Goal: Information Seeking & Learning: Learn about a topic

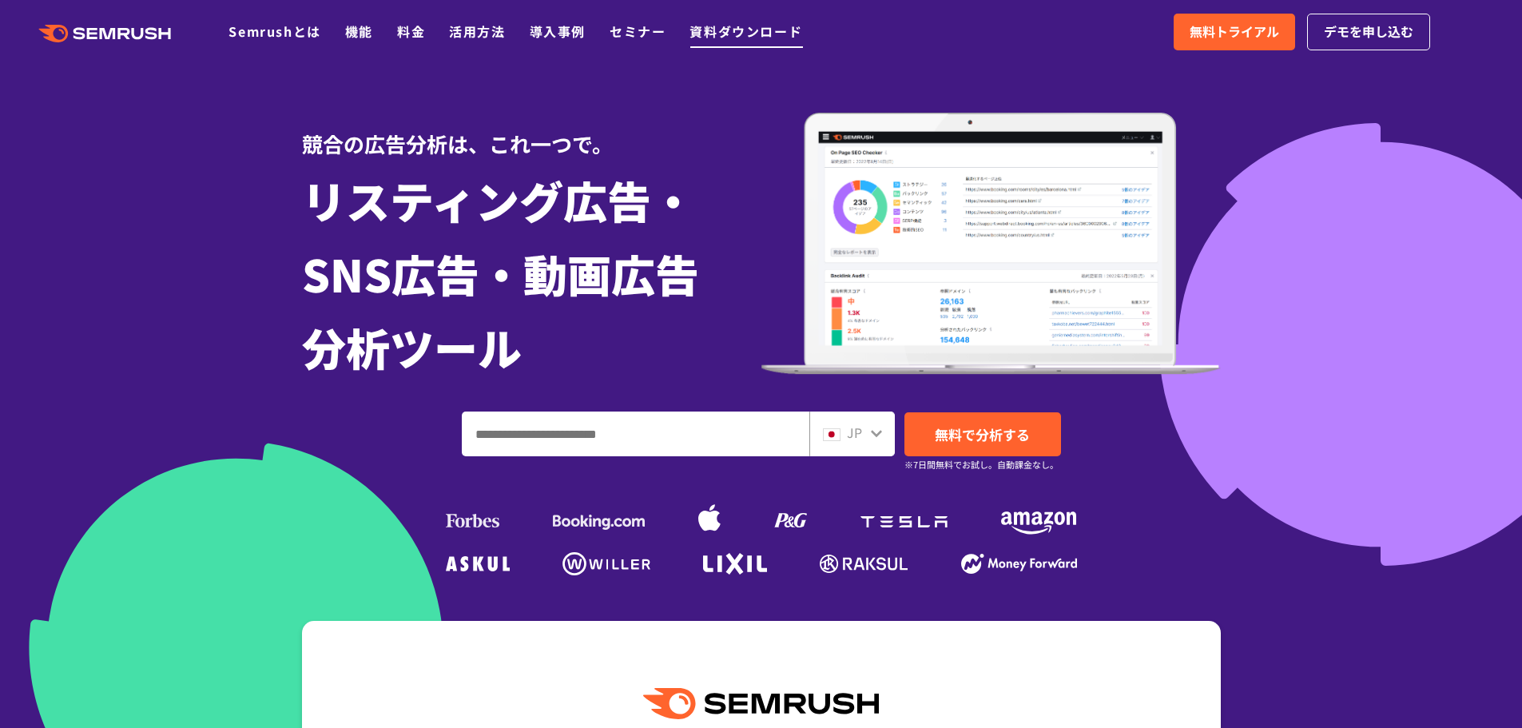
click at [712, 32] on link "資料ダウンロード" at bounding box center [745, 31] width 113 height 19
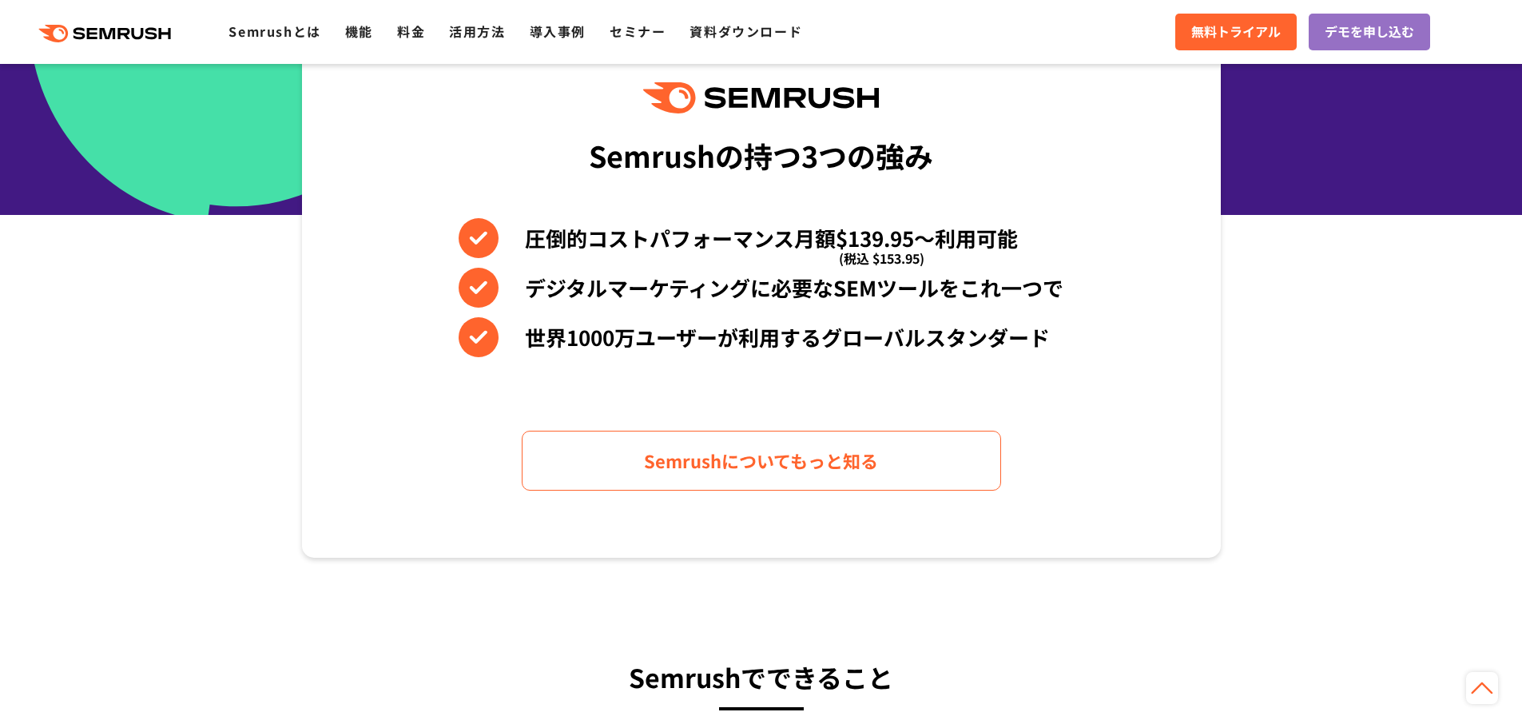
scroll to position [639, 0]
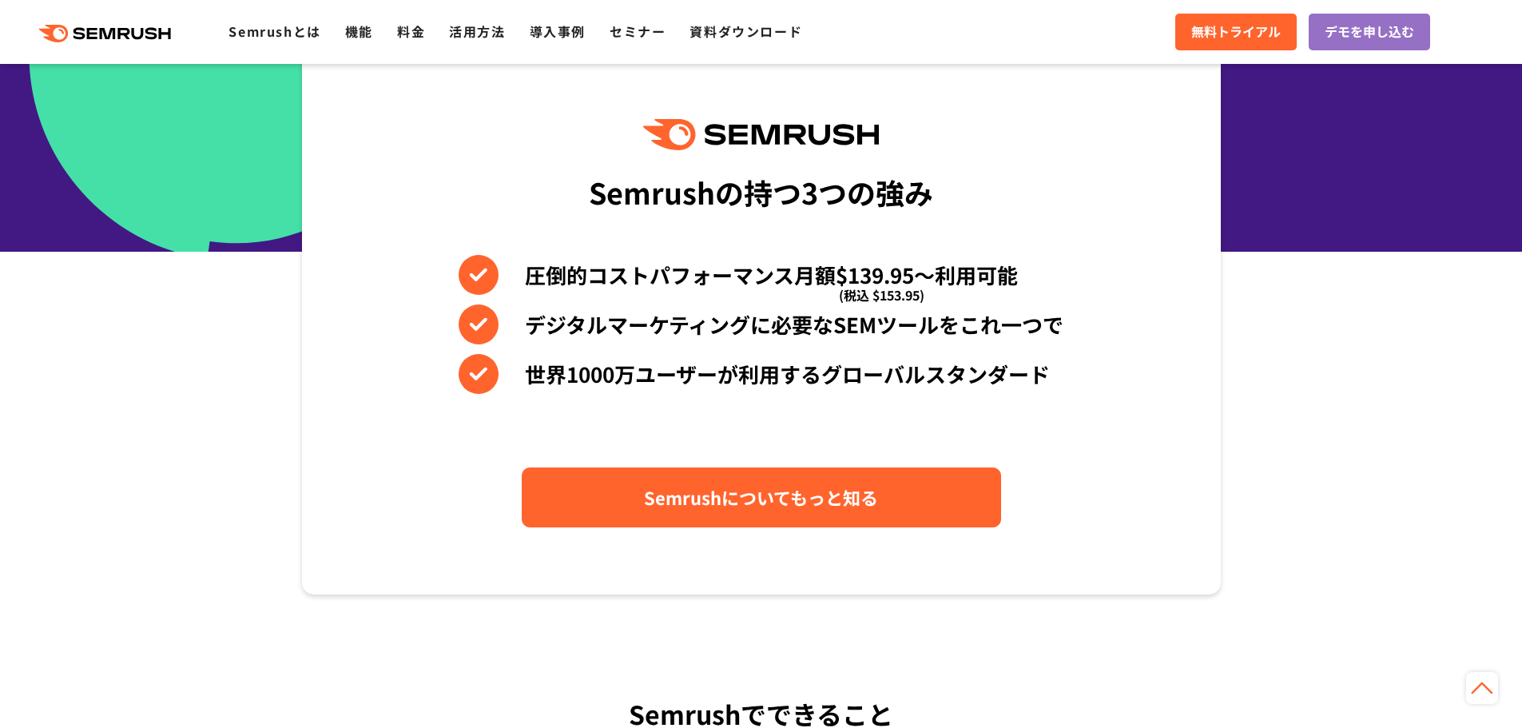
click at [805, 498] on span "Semrushについてもっと知る" at bounding box center [761, 497] width 234 height 28
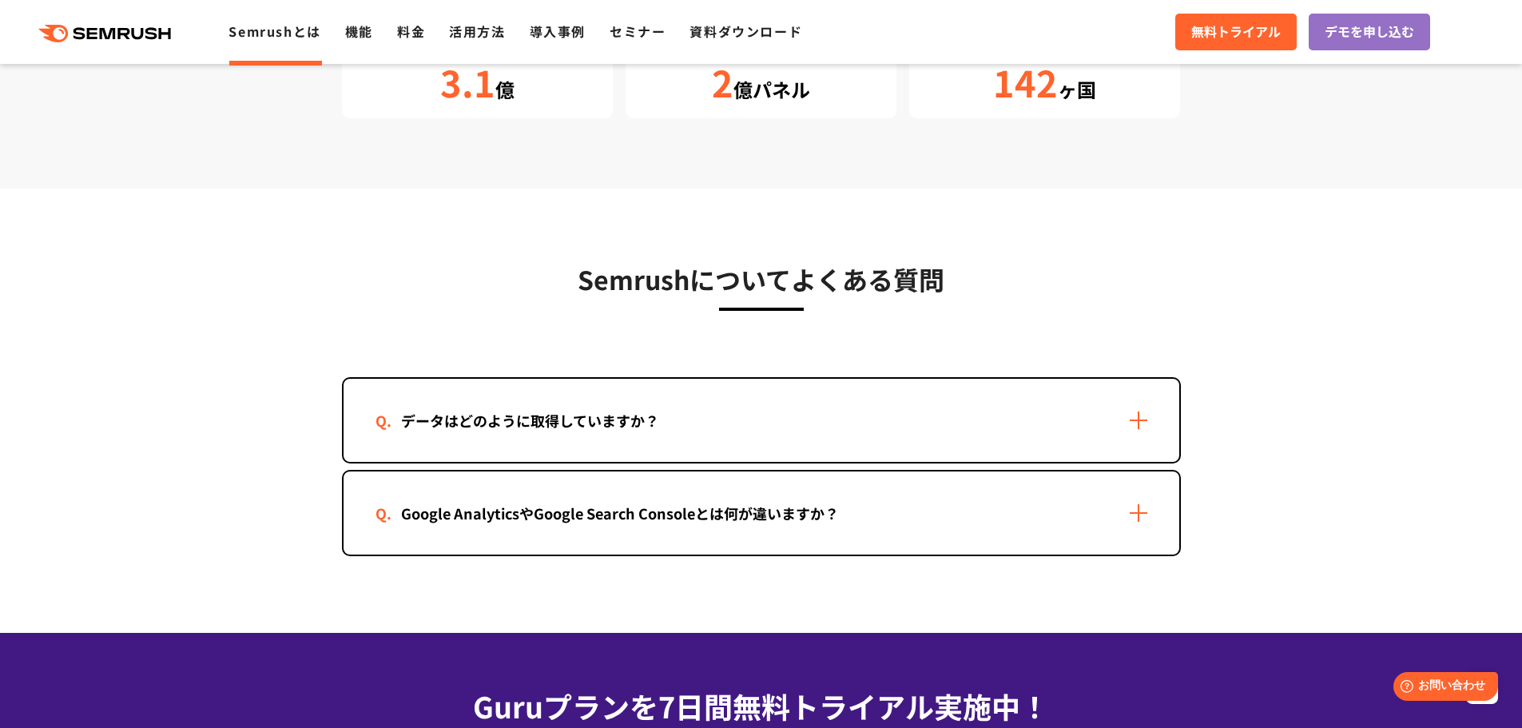
scroll to position [3115, 0]
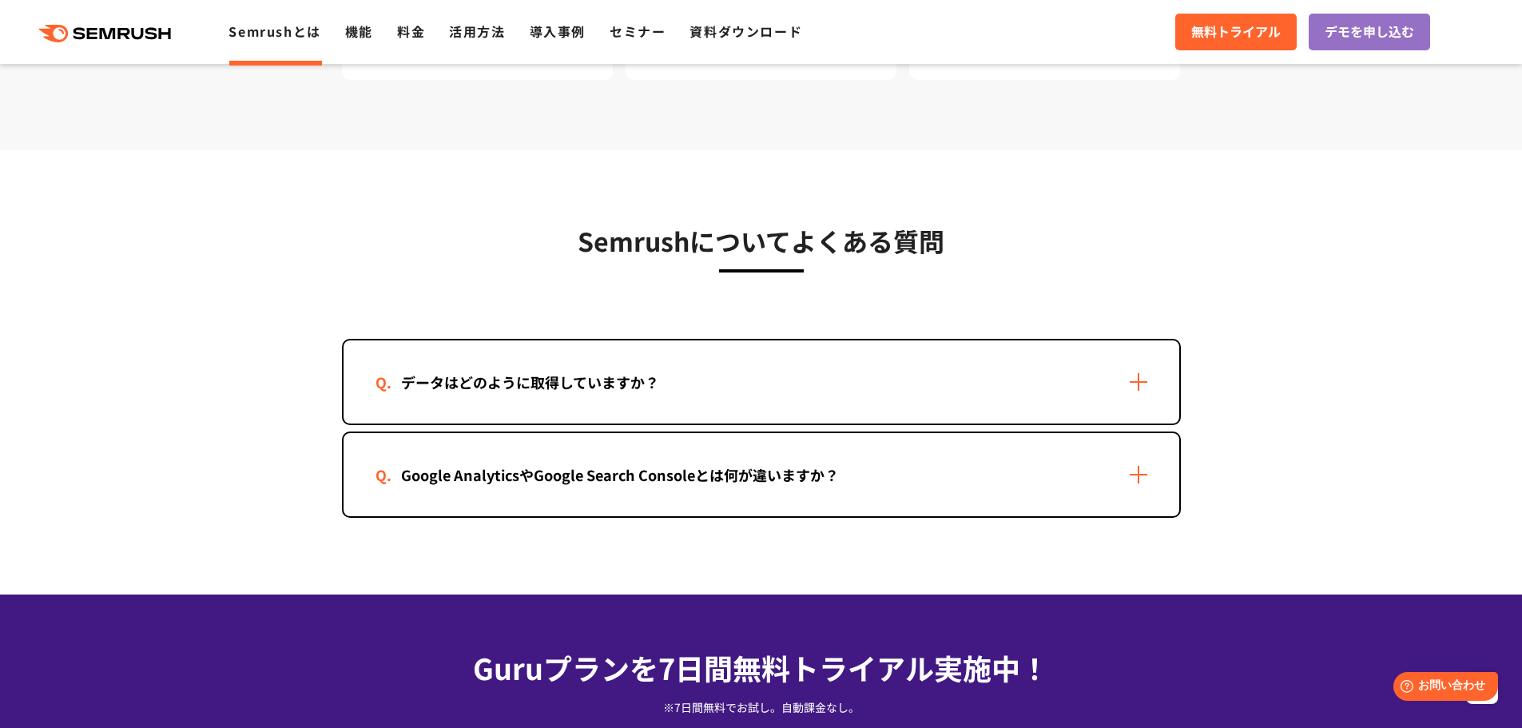
click at [562, 375] on div "データはどのように取得していますか？" at bounding box center [529, 382] width 309 height 23
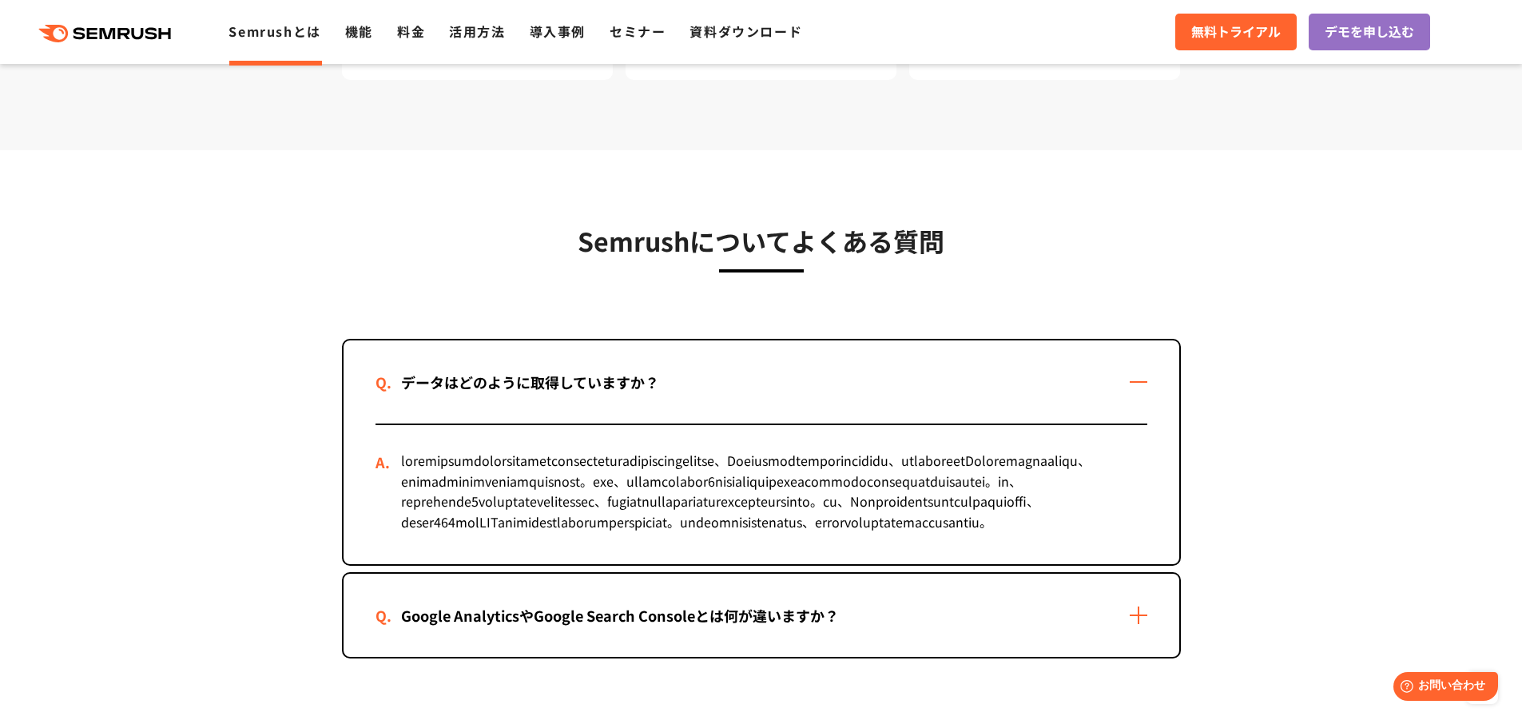
click at [562, 375] on div "データはどのように取得していますか？" at bounding box center [529, 382] width 309 height 23
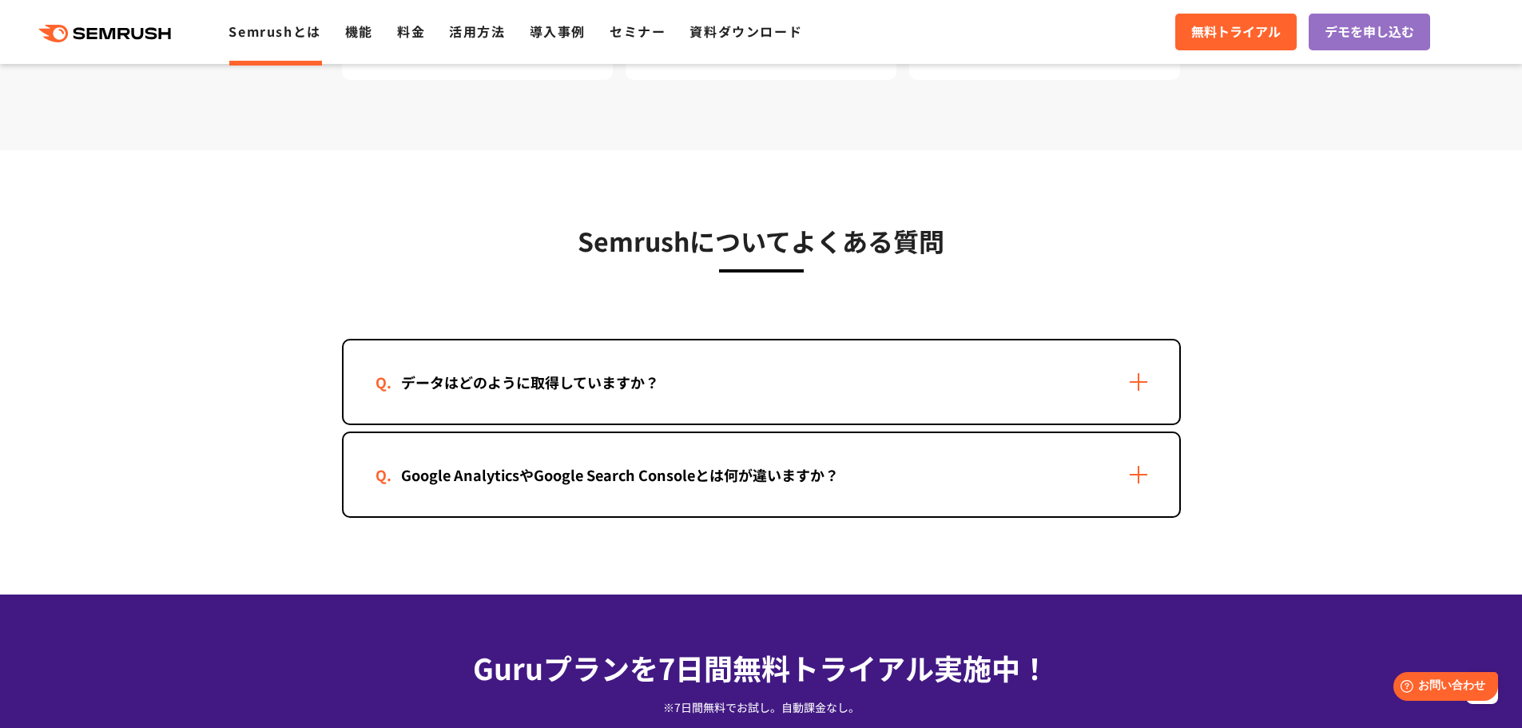
click at [540, 451] on div "Google AnalyticsやGoogle Search Consoleとは何が違いますか？" at bounding box center [761, 474] width 836 height 83
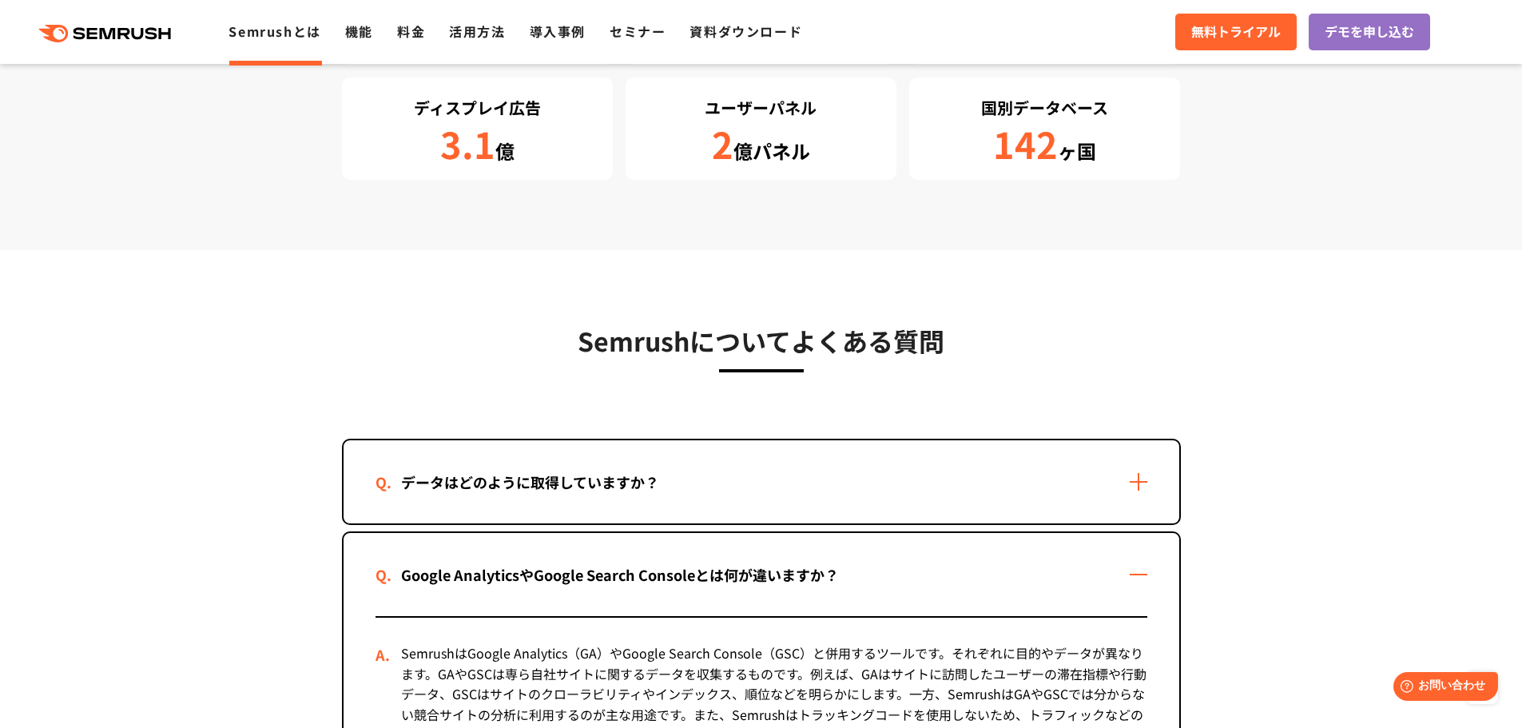
scroll to position [2956, 0]
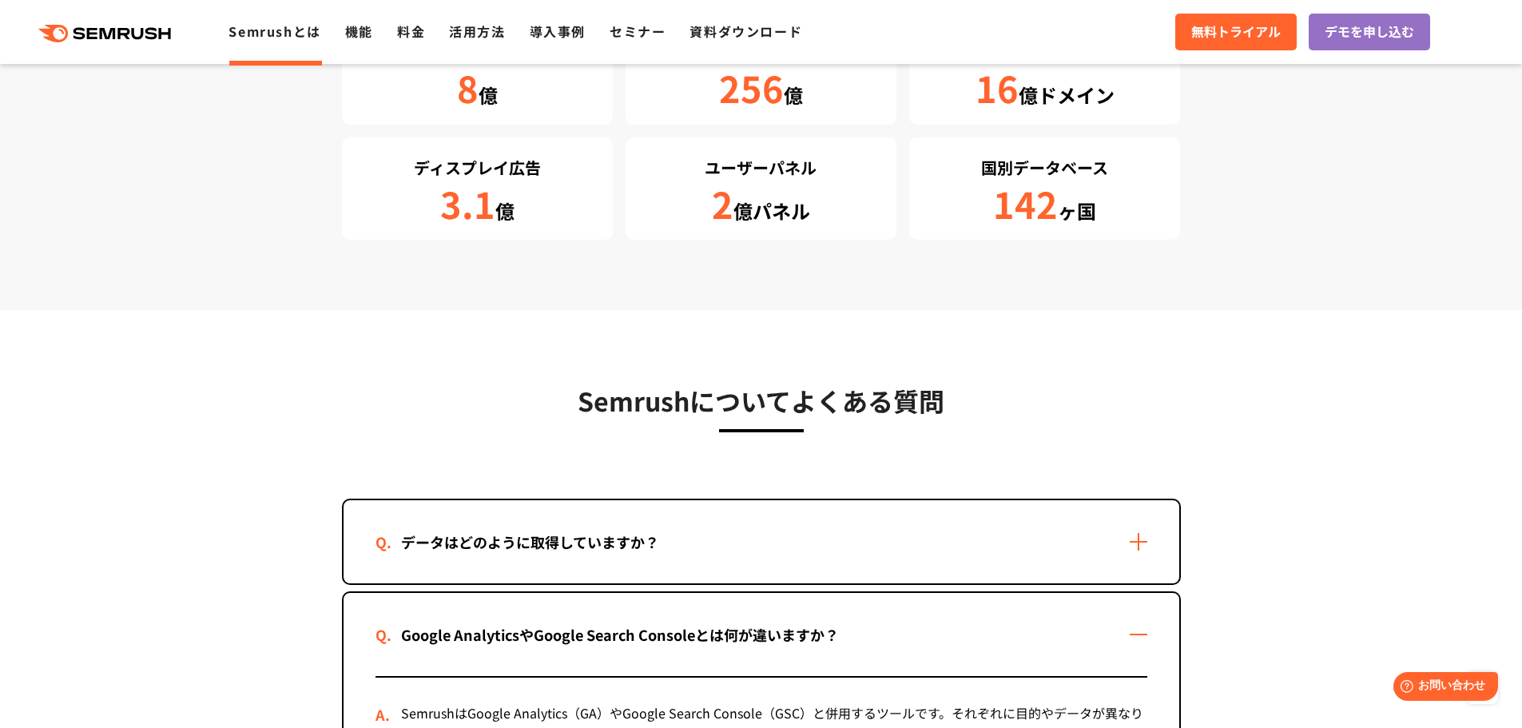
click at [347, 19] on div ".cls {fill: #FF642D;} .cls {fill: #FF642D;} Semrushとは 機能 料金 活用方法 導入事例 セミナー 資料ダウ…" at bounding box center [761, 32] width 1522 height 48
click at [359, 31] on link "機能" at bounding box center [359, 31] width 28 height 19
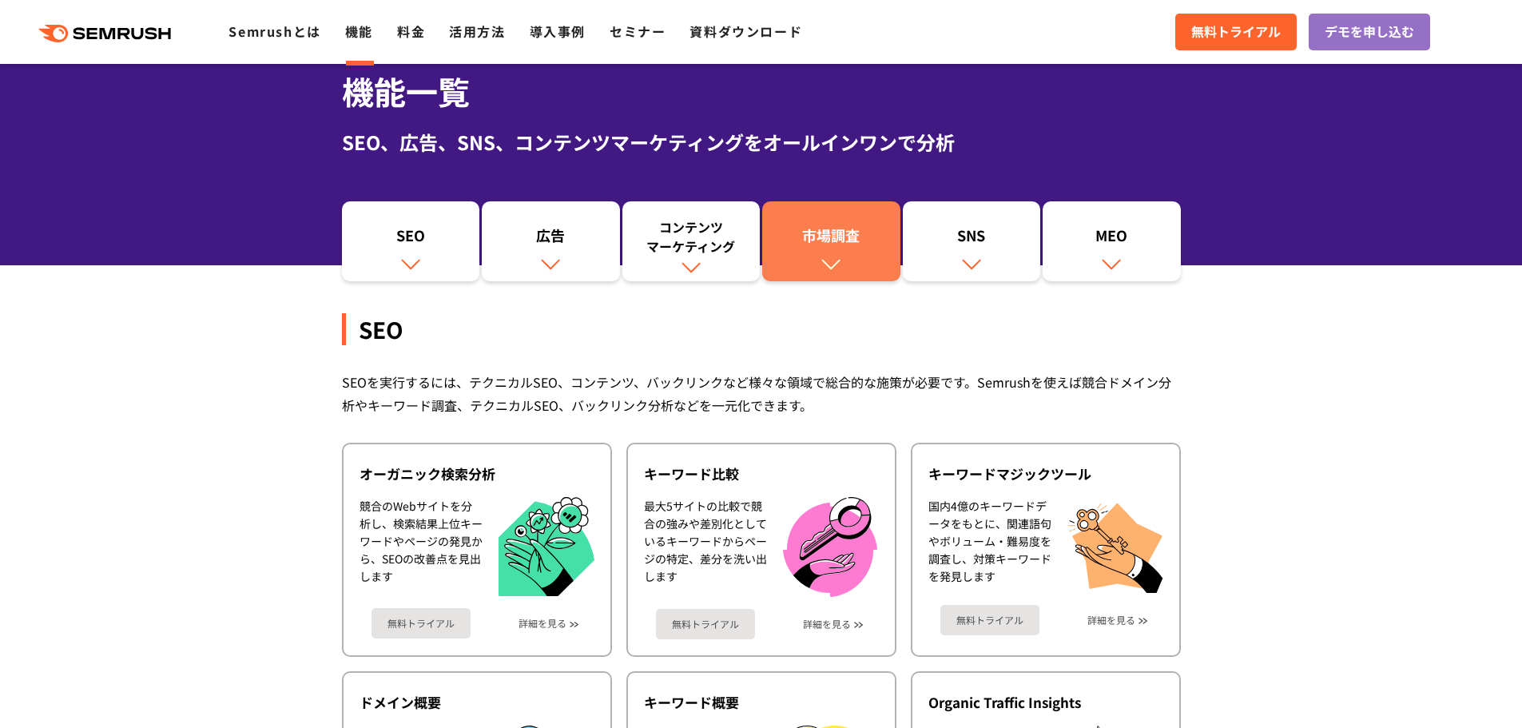
scroll to position [80, 0]
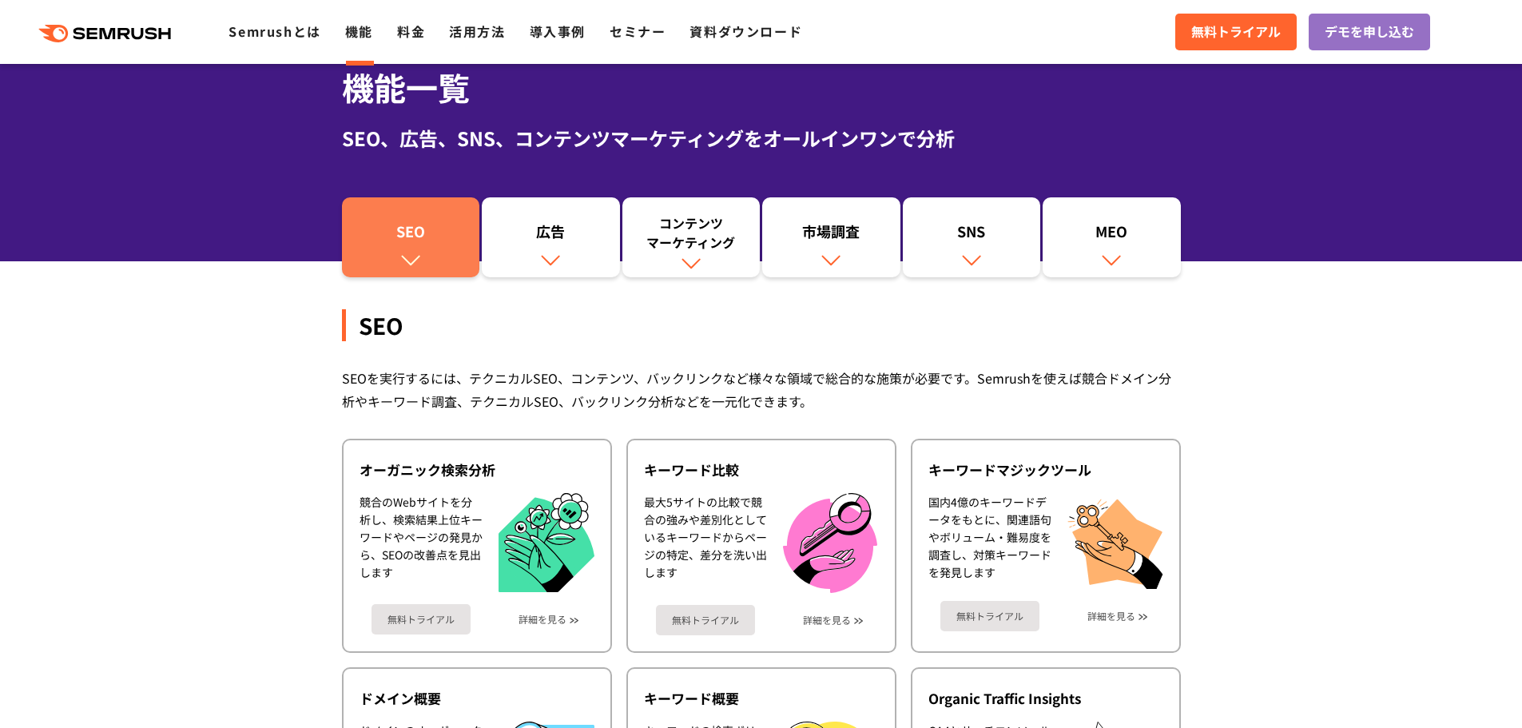
click at [403, 218] on link "SEO" at bounding box center [411, 237] width 138 height 80
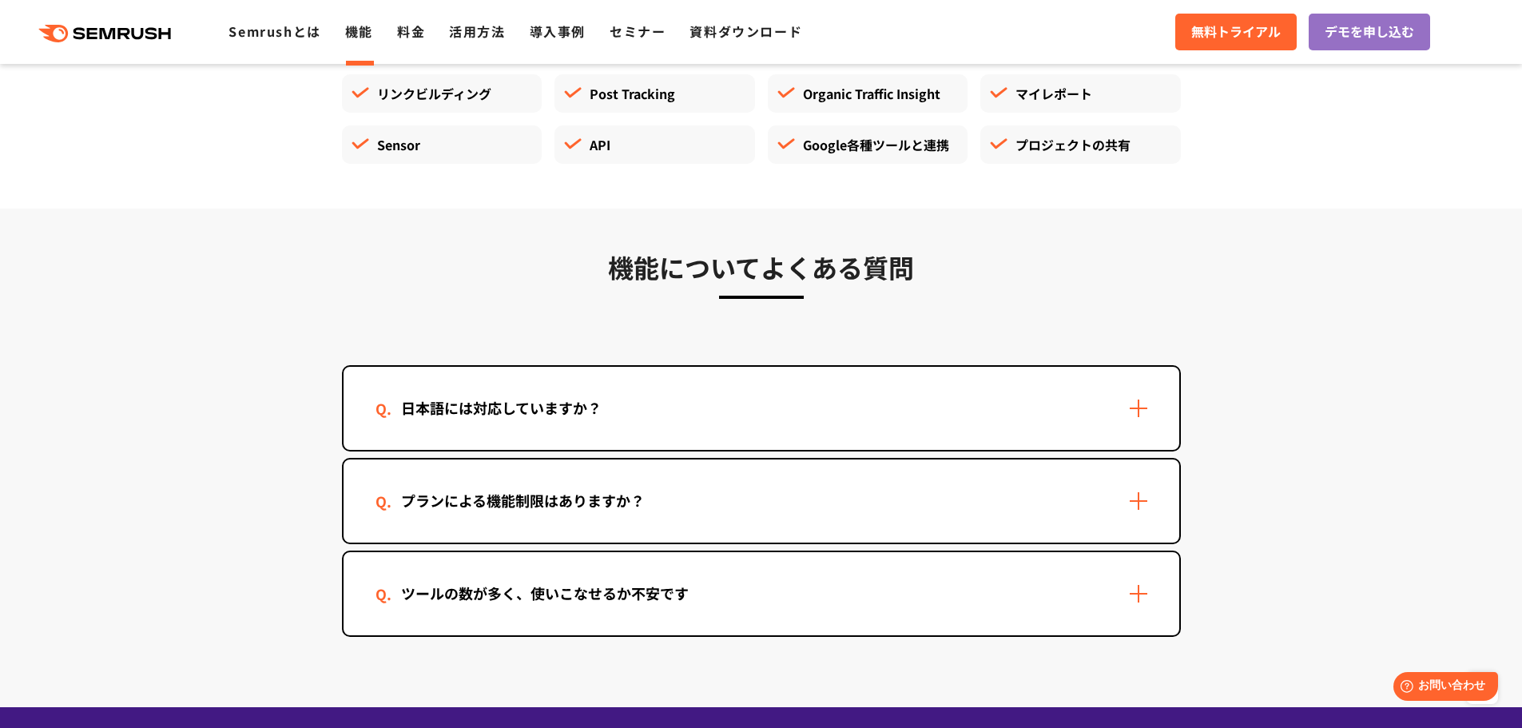
scroll to position [4591, 0]
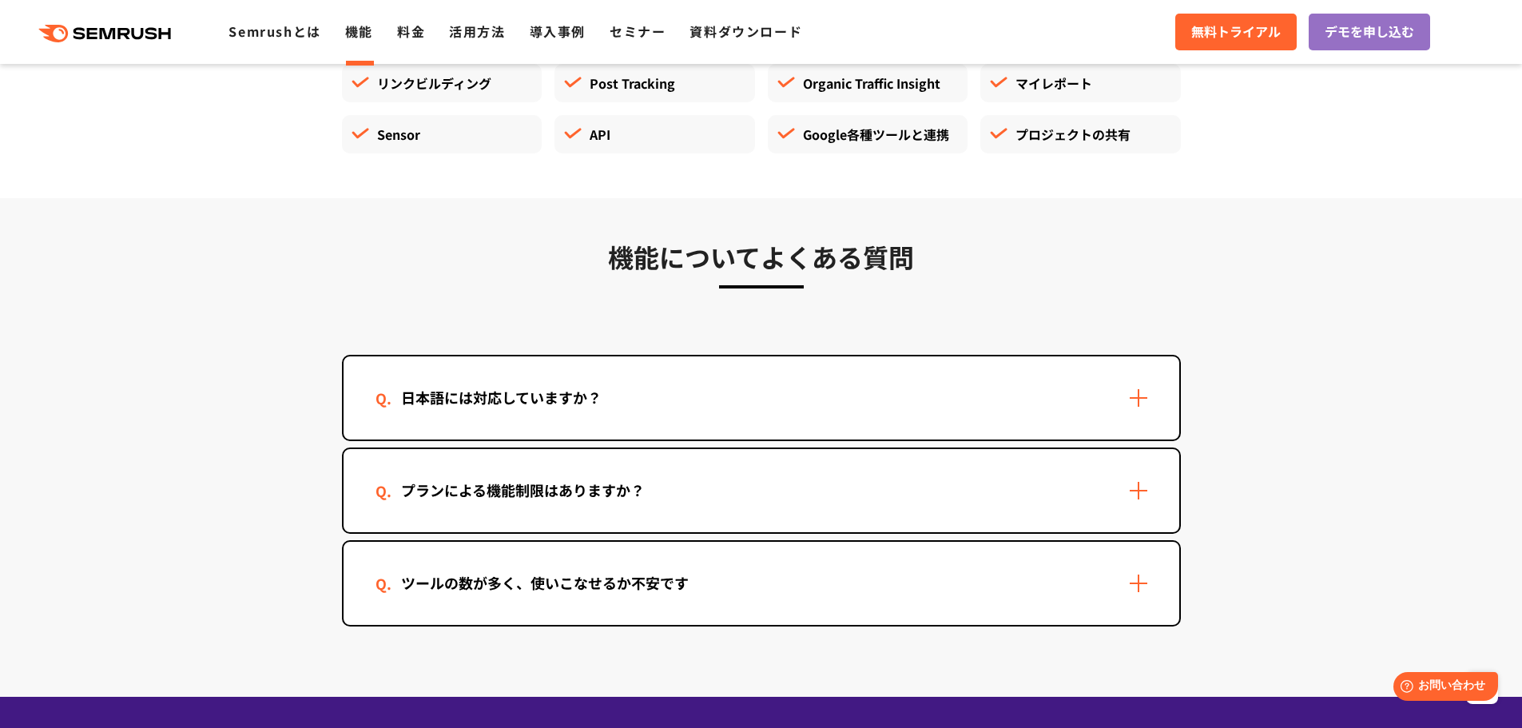
click at [627, 578] on div "ツールの数が多く、使いこなせるか不安です" at bounding box center [544, 582] width 339 height 23
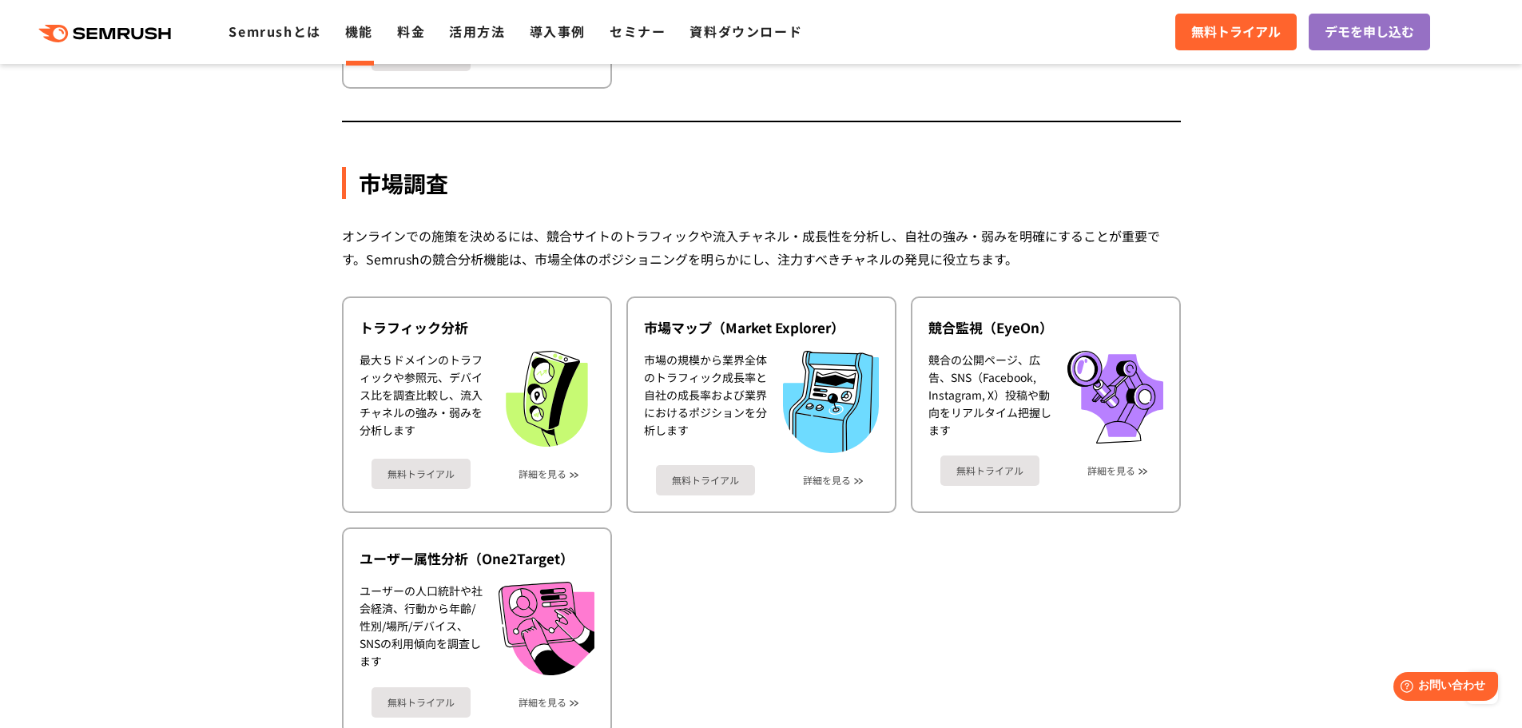
scroll to position [2514, 0]
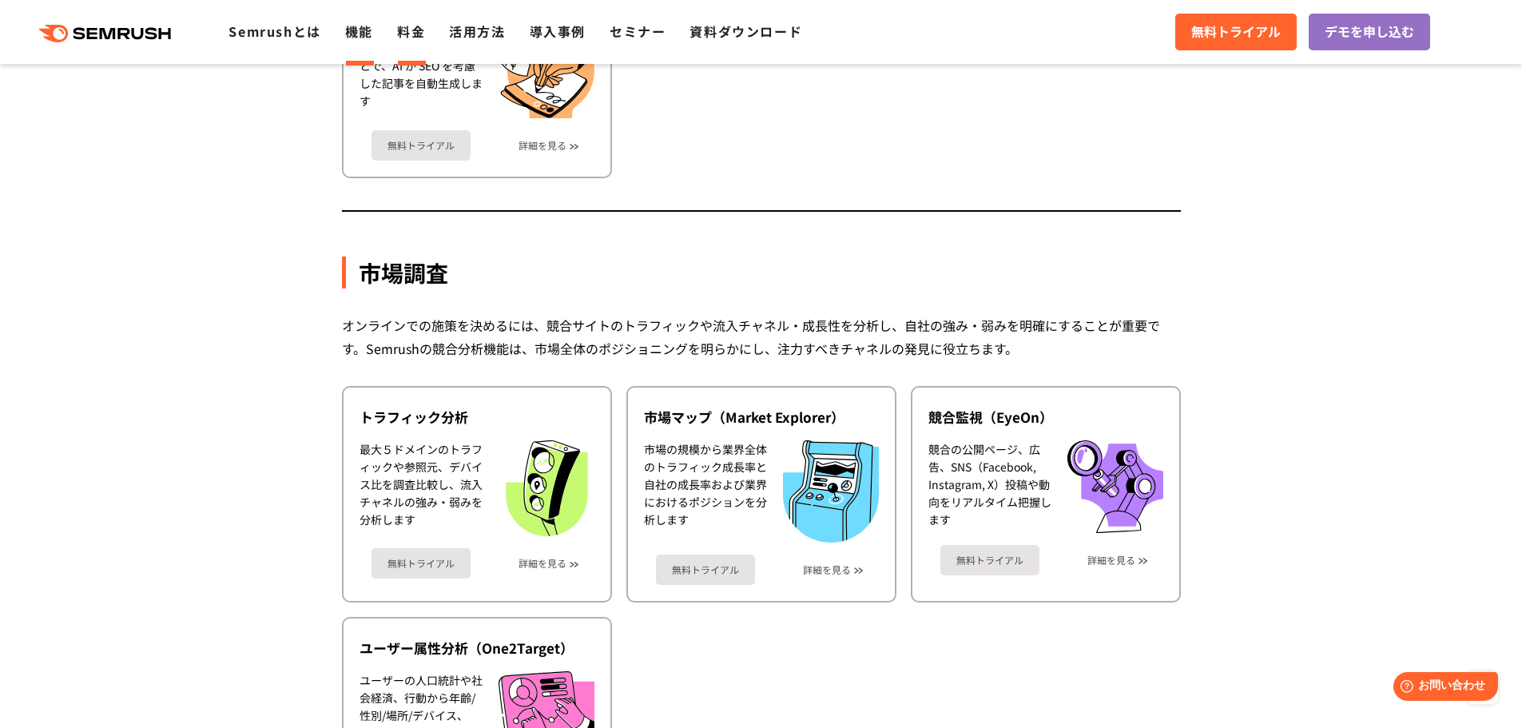
click at [406, 27] on link "料金" at bounding box center [411, 31] width 28 height 19
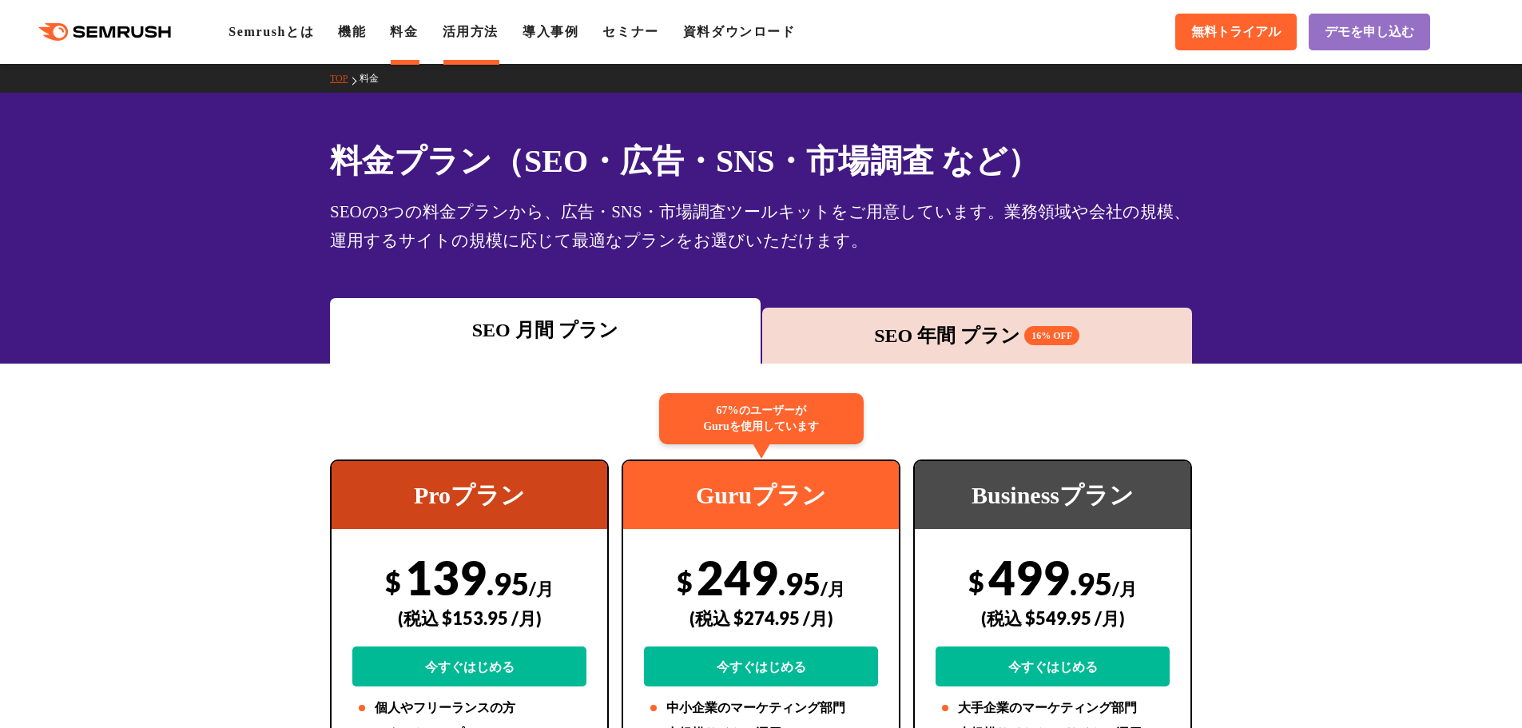
click at [471, 25] on link "活用方法" at bounding box center [471, 32] width 56 height 14
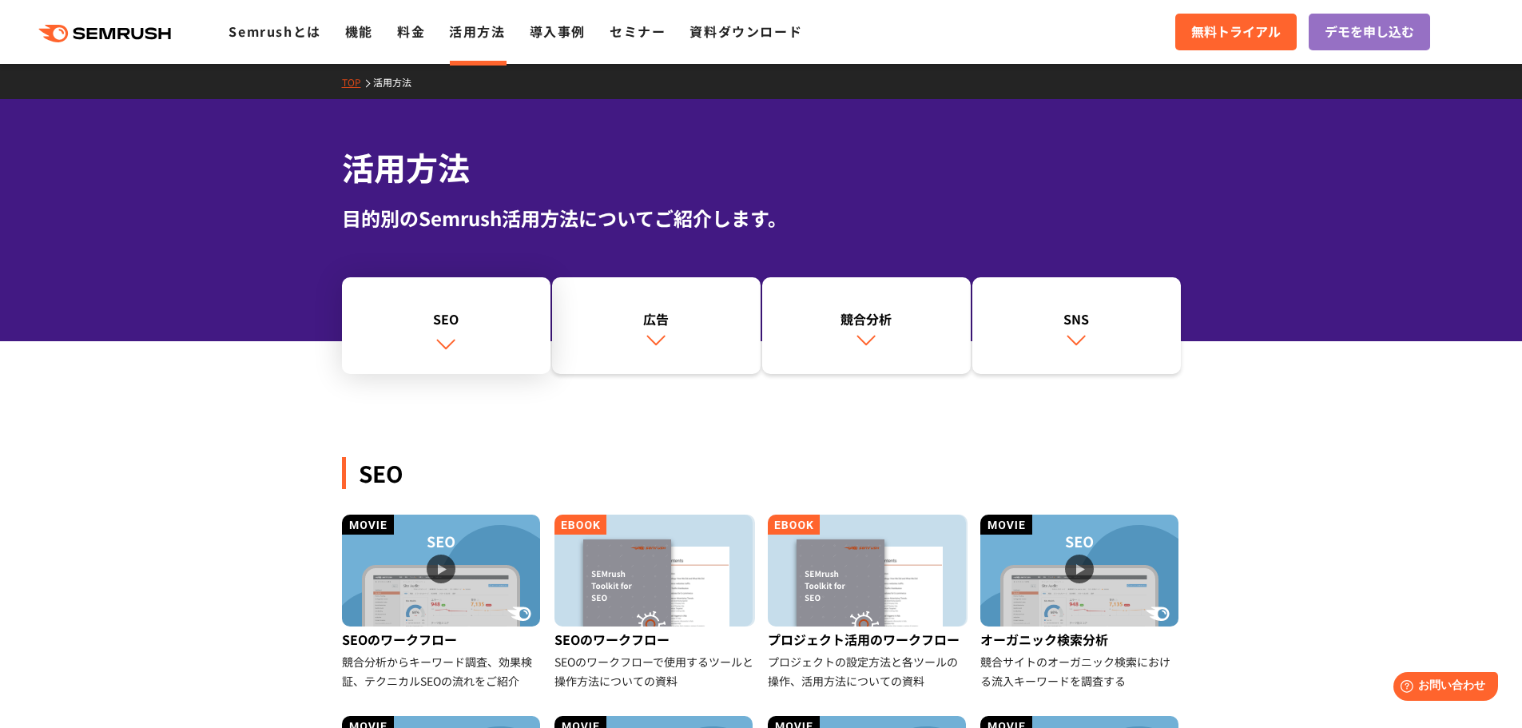
click at [454, 339] on img at bounding box center [445, 343] width 21 height 21
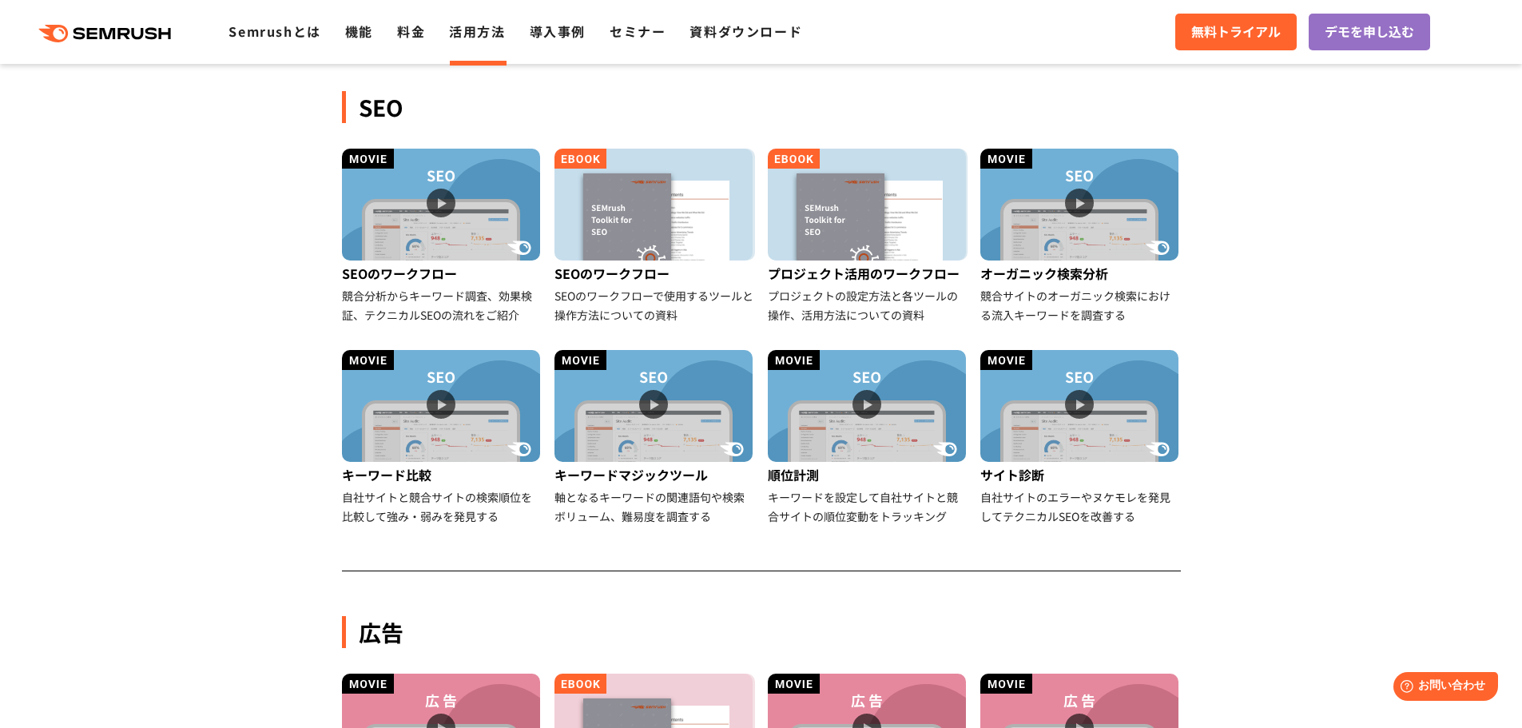
scroll to position [367, 0]
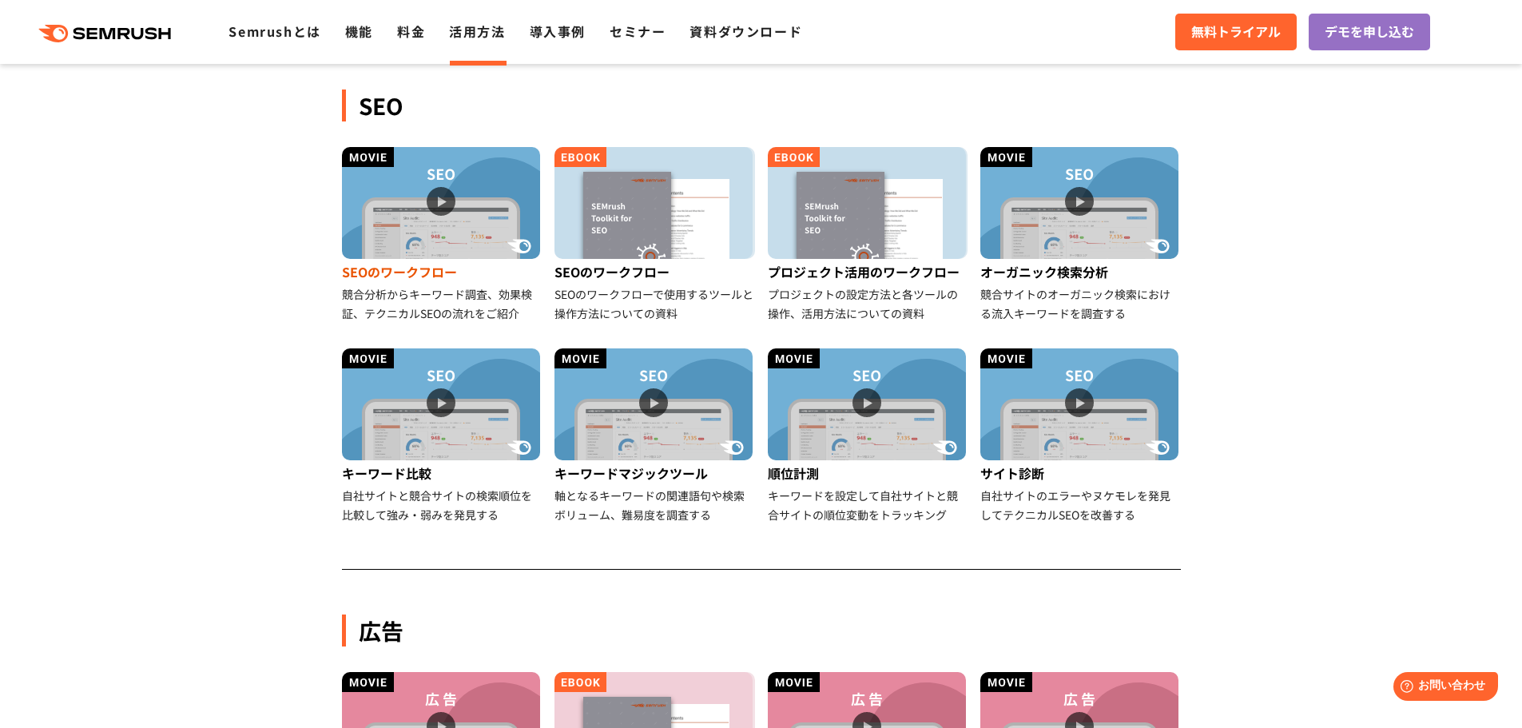
click at [439, 194] on img at bounding box center [441, 203] width 198 height 112
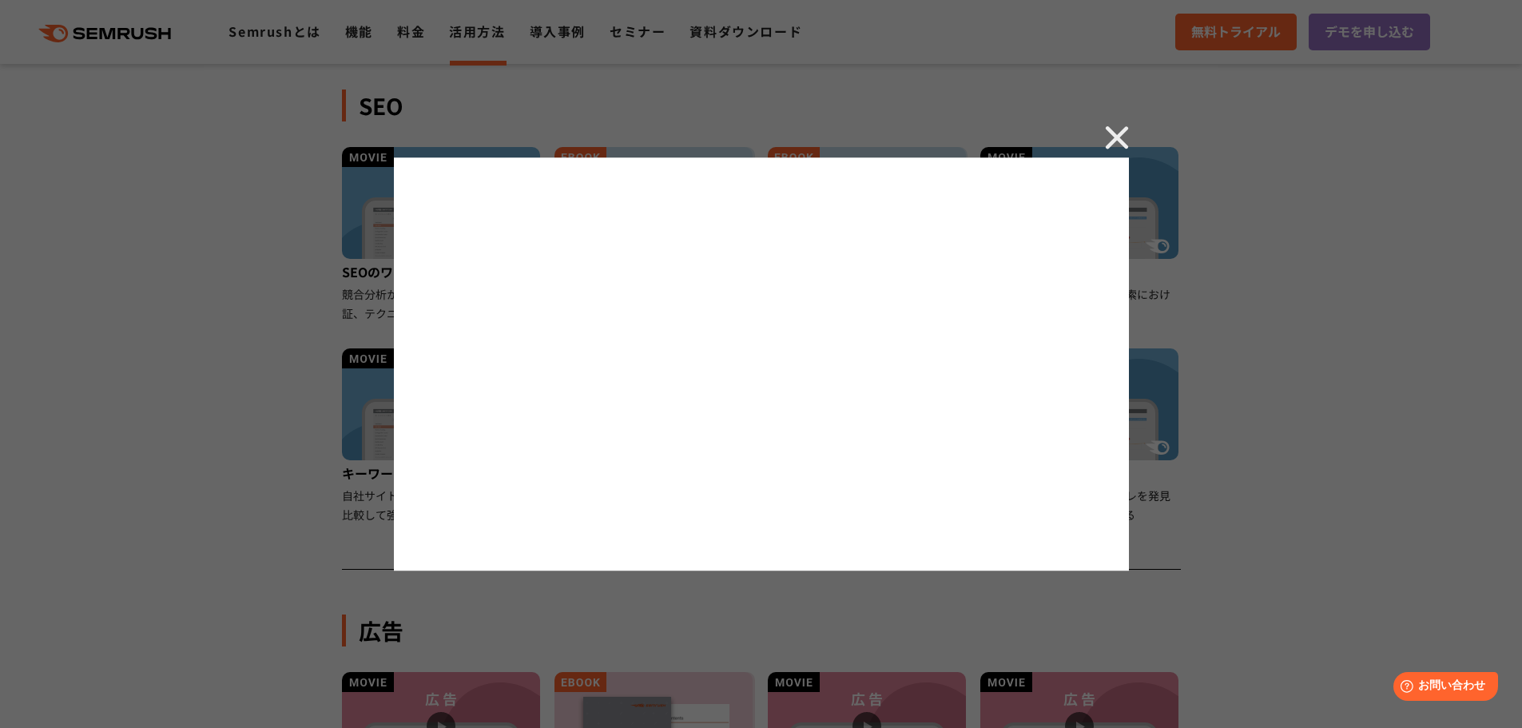
click at [1123, 145] on img at bounding box center [1117, 137] width 24 height 24
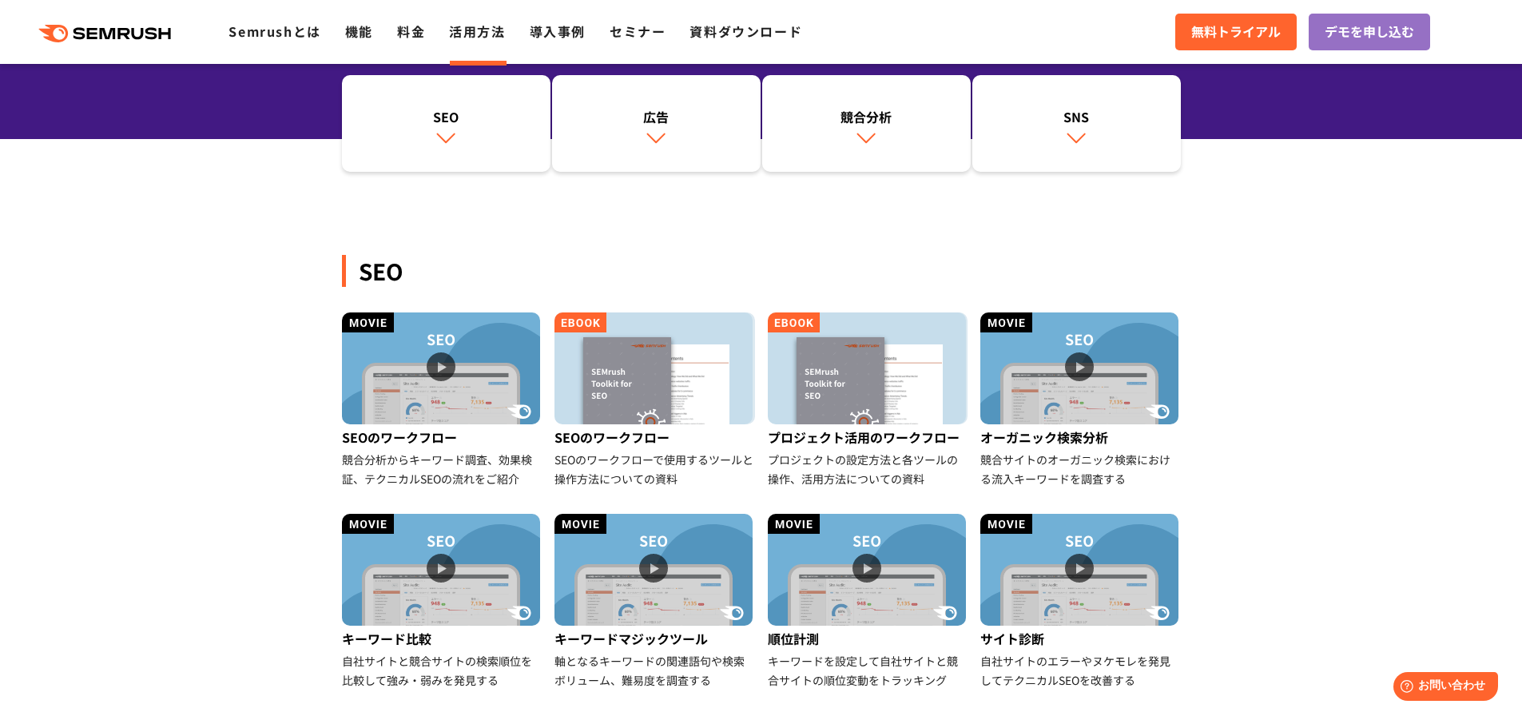
scroll to position [0, 0]
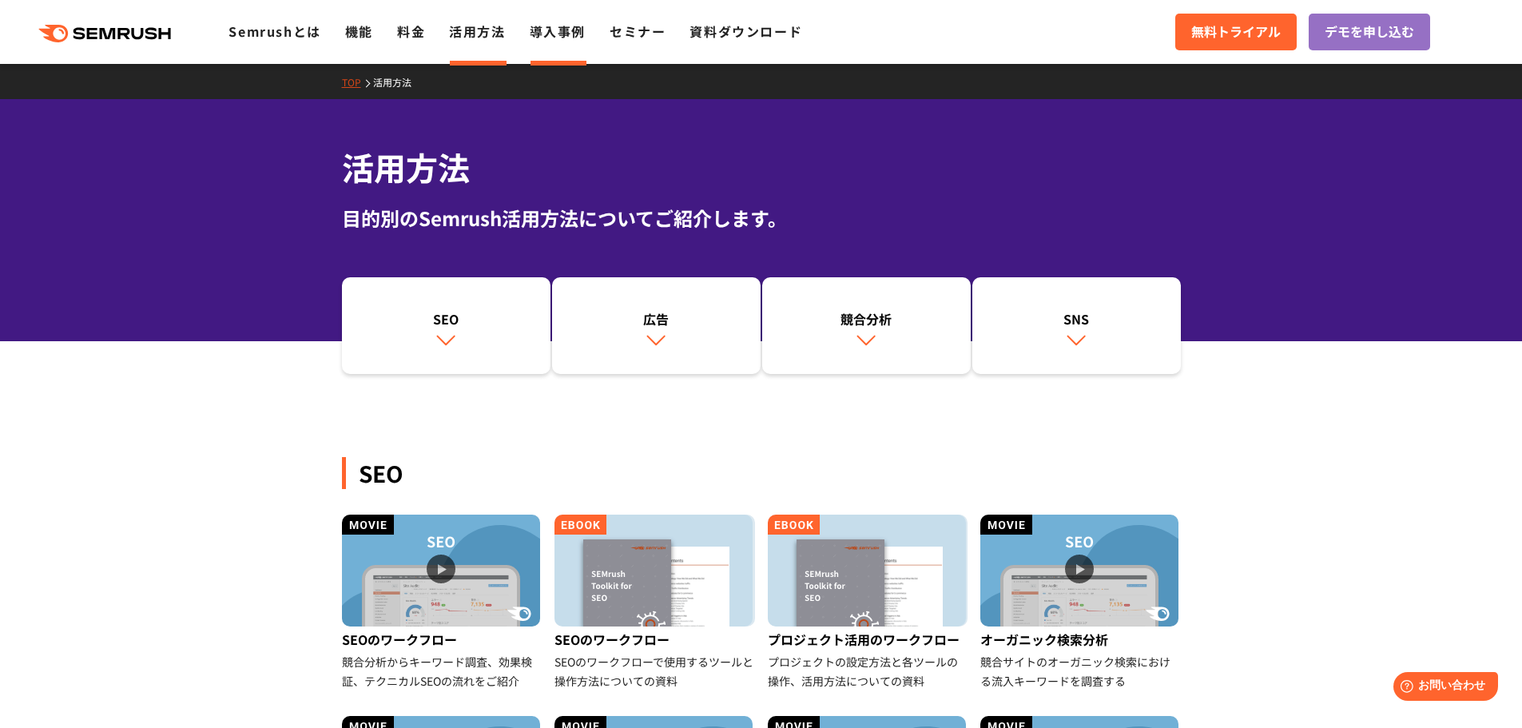
click at [551, 30] on link "導入事例" at bounding box center [558, 31] width 56 height 19
